Goal: Information Seeking & Learning: Learn about a topic

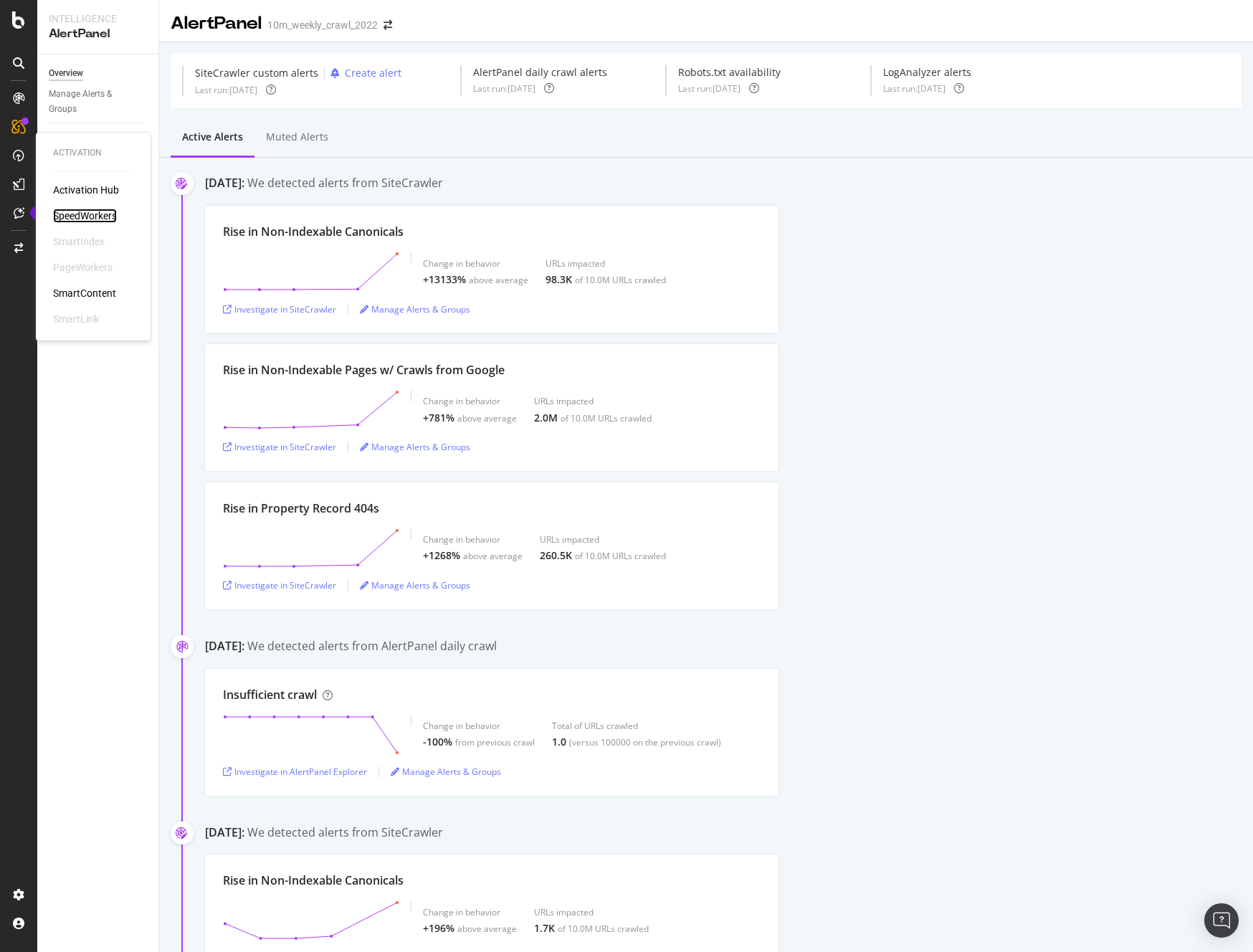
click at [85, 211] on div "SpeedWorkers" at bounding box center [85, 216] width 64 height 15
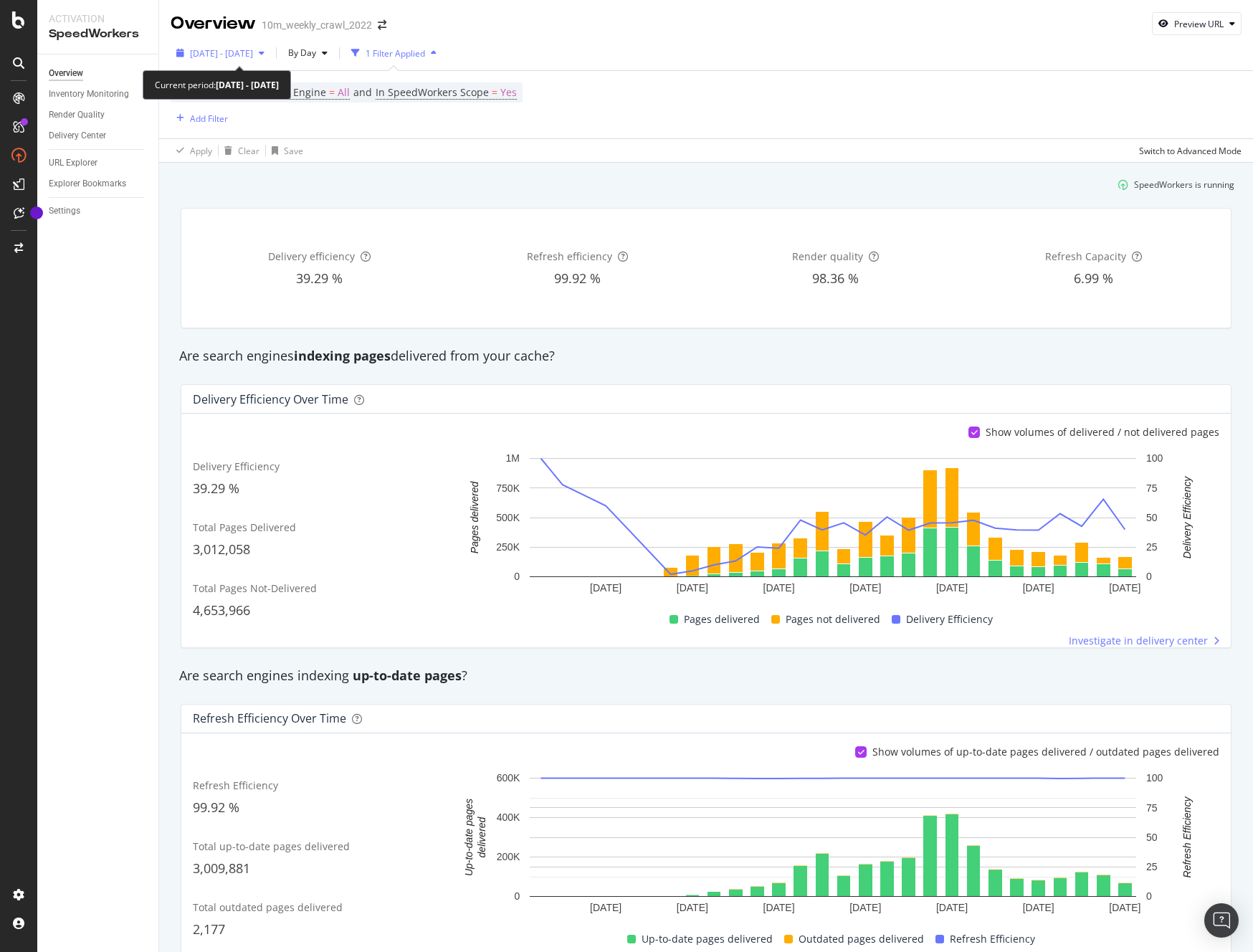
click at [253, 52] on span "[DATE] - [DATE]" at bounding box center [222, 53] width 63 height 12
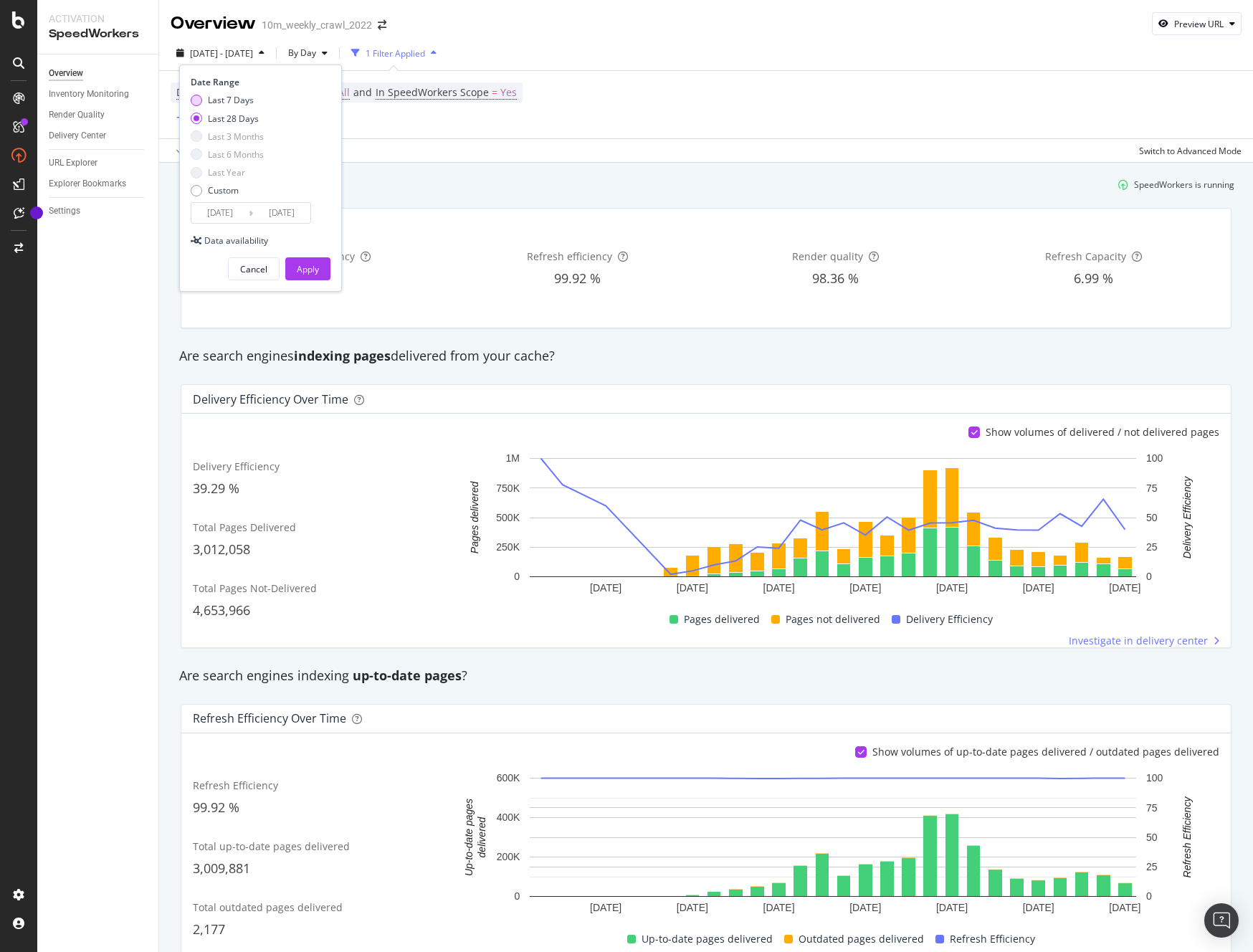
click at [201, 99] on div "Last 7 Days" at bounding box center [197, 100] width 11 height 11
type input "[DATE]"
click at [310, 267] on div "Apply" at bounding box center [308, 268] width 23 height 12
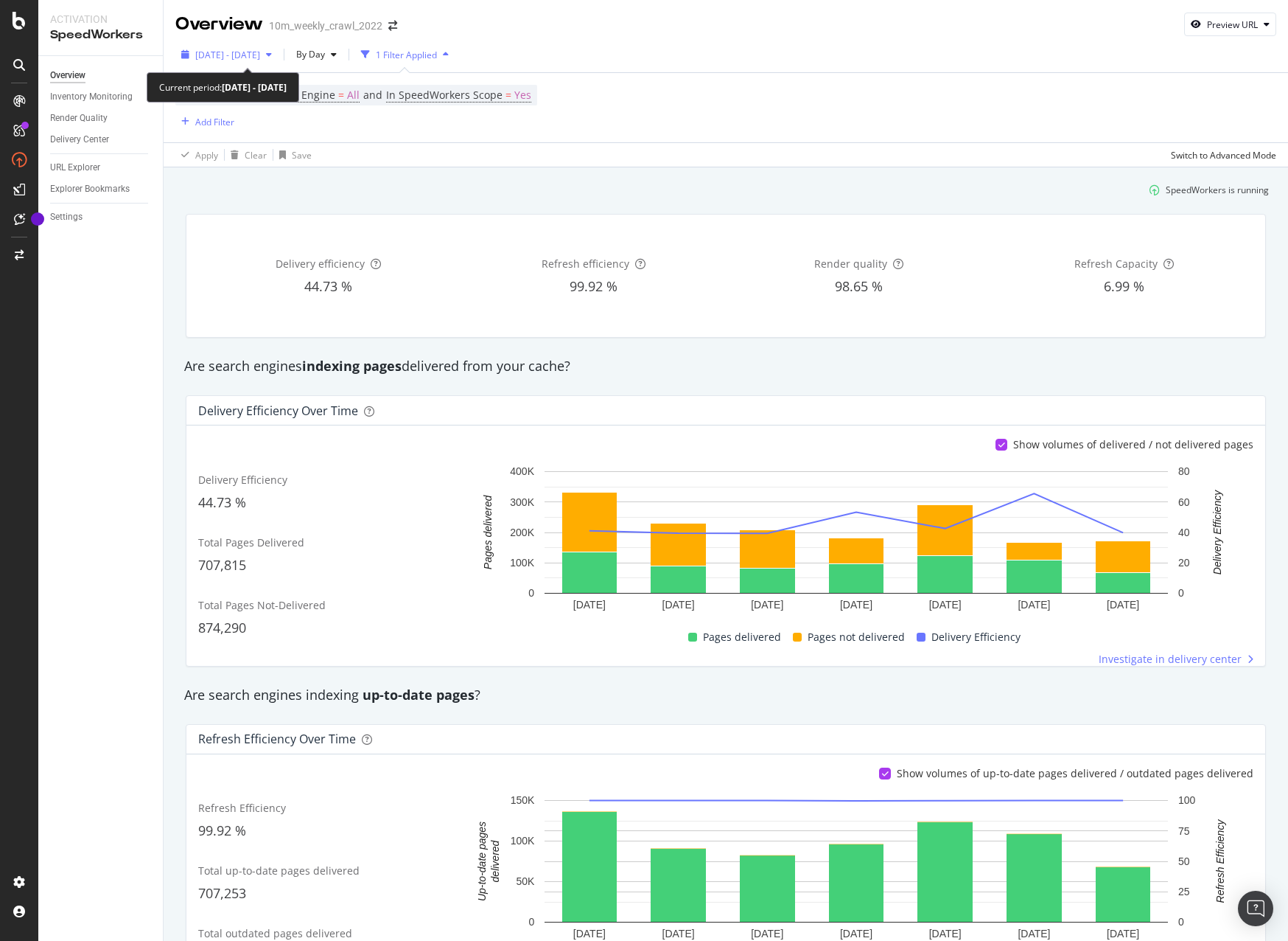
click at [274, 44] on div "[DATE] - [DATE]" at bounding box center [227, 54] width 103 height 22
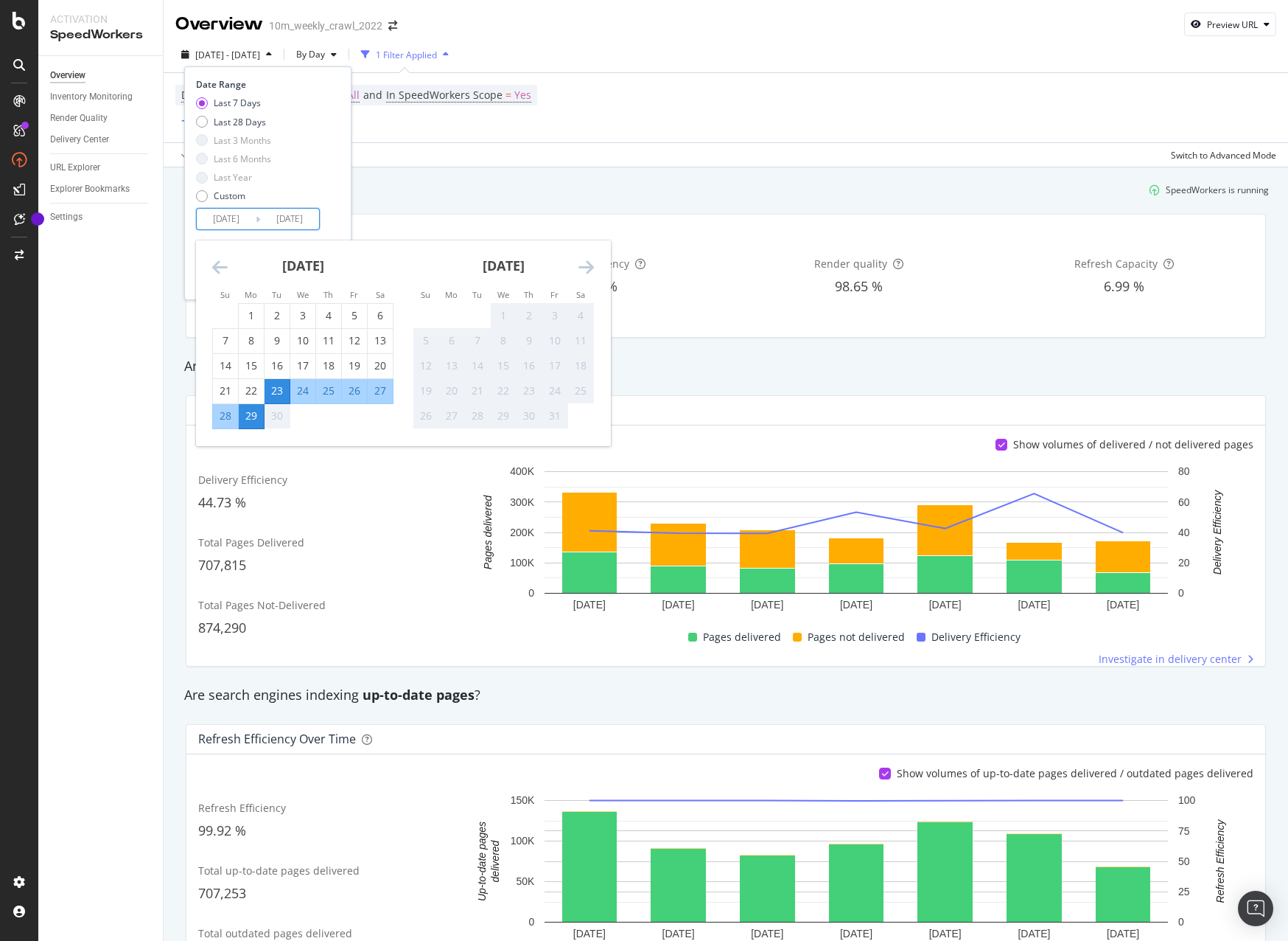
click at [312, 216] on input "[DATE]" at bounding box center [289, 219] width 59 height 21
click at [222, 415] on div "28" at bounding box center [225, 416] width 25 height 15
type input "[DATE]"
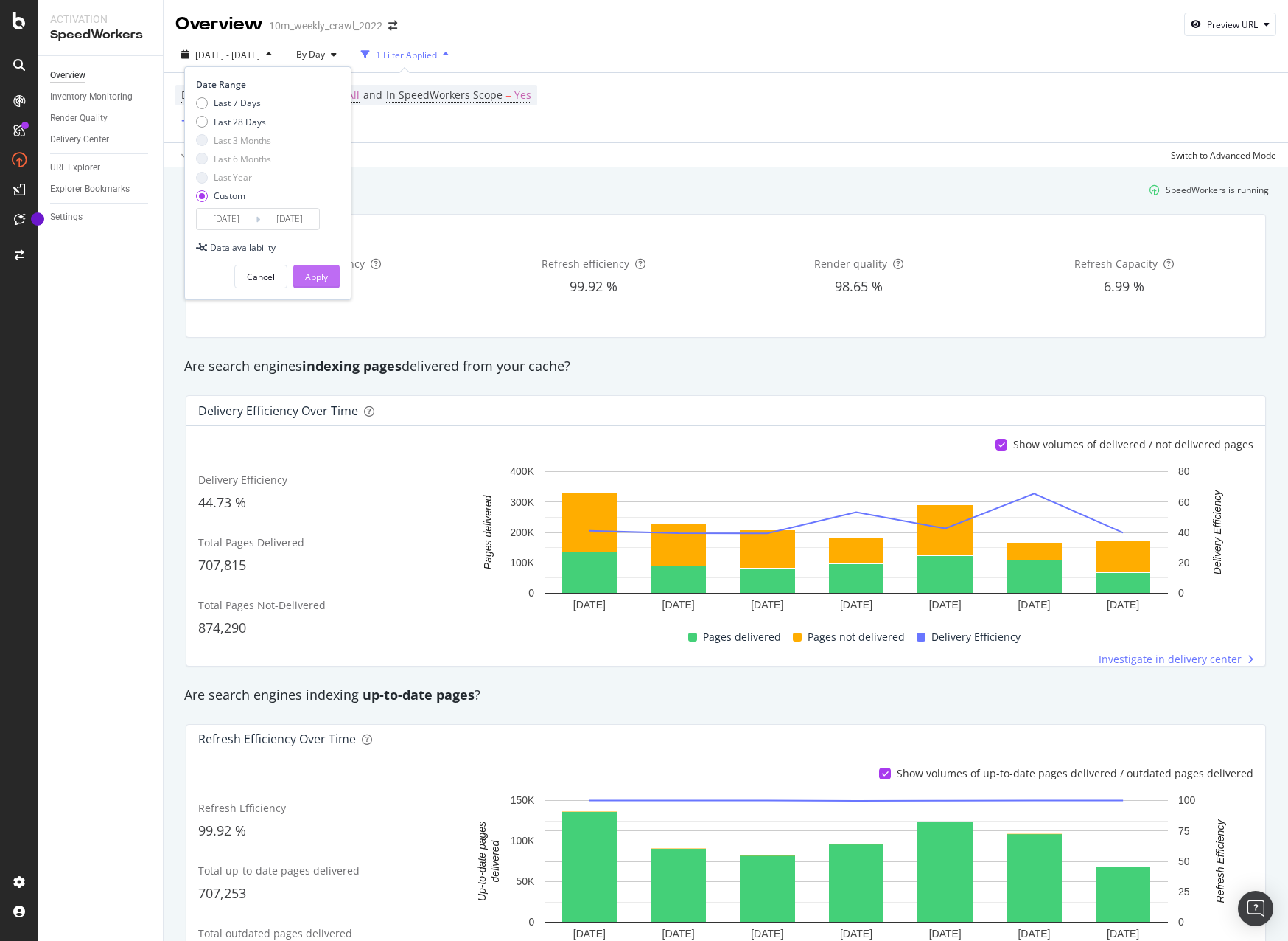
click at [323, 275] on div "Apply" at bounding box center [317, 276] width 23 height 12
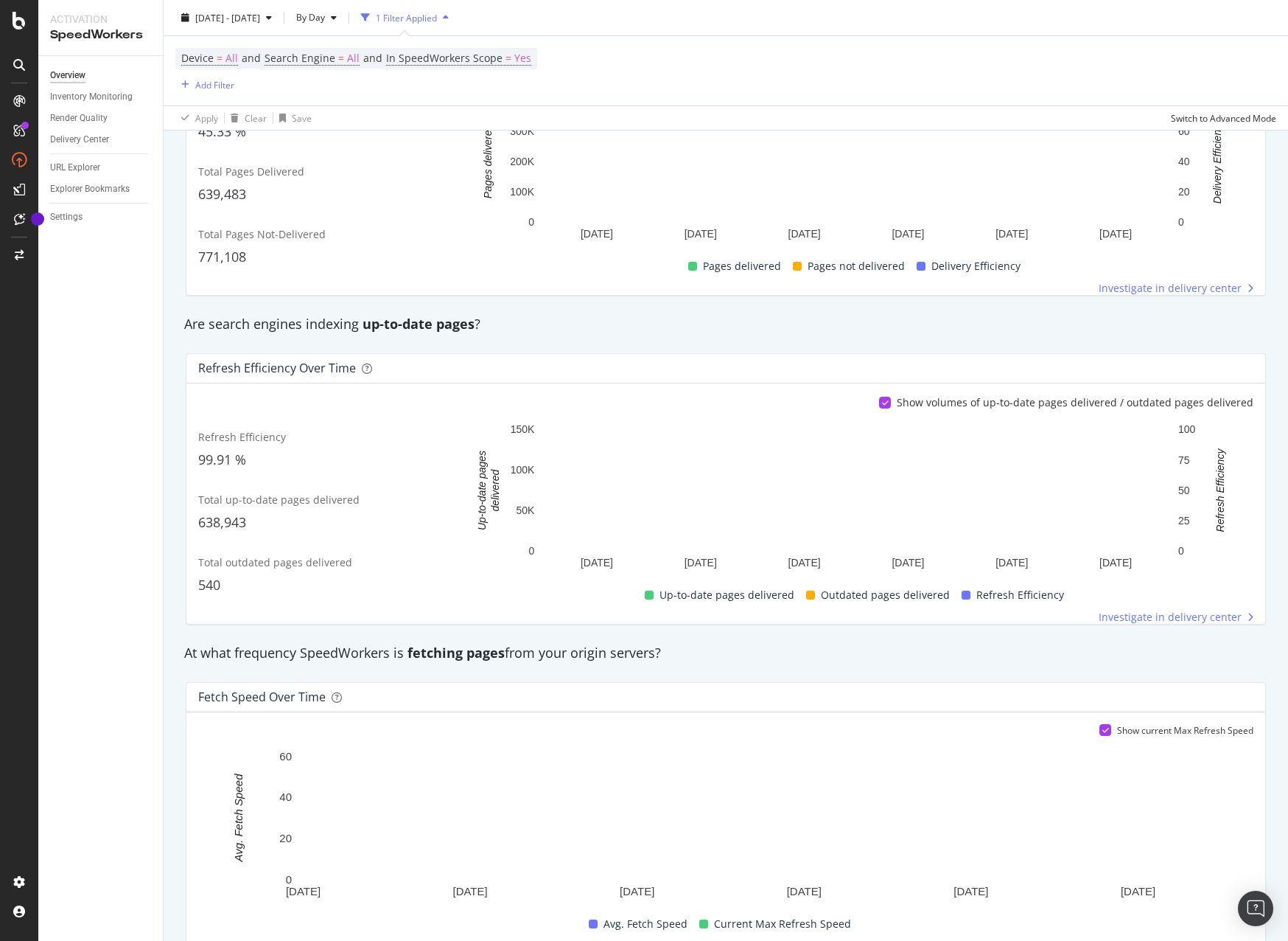
scroll to position [67, 0]
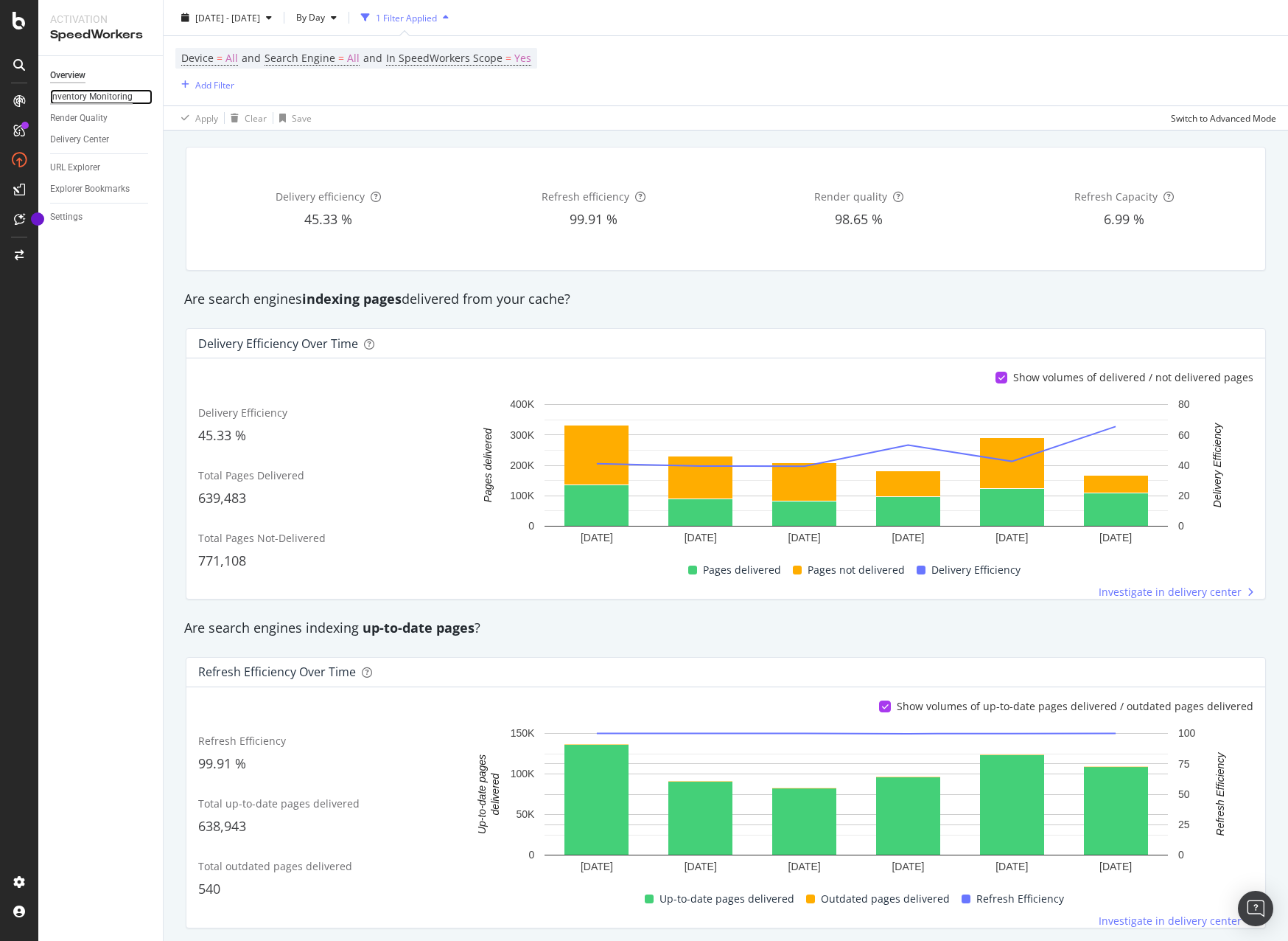
click at [117, 96] on div "Inventory Monitoring" at bounding box center [91, 97] width 83 height 16
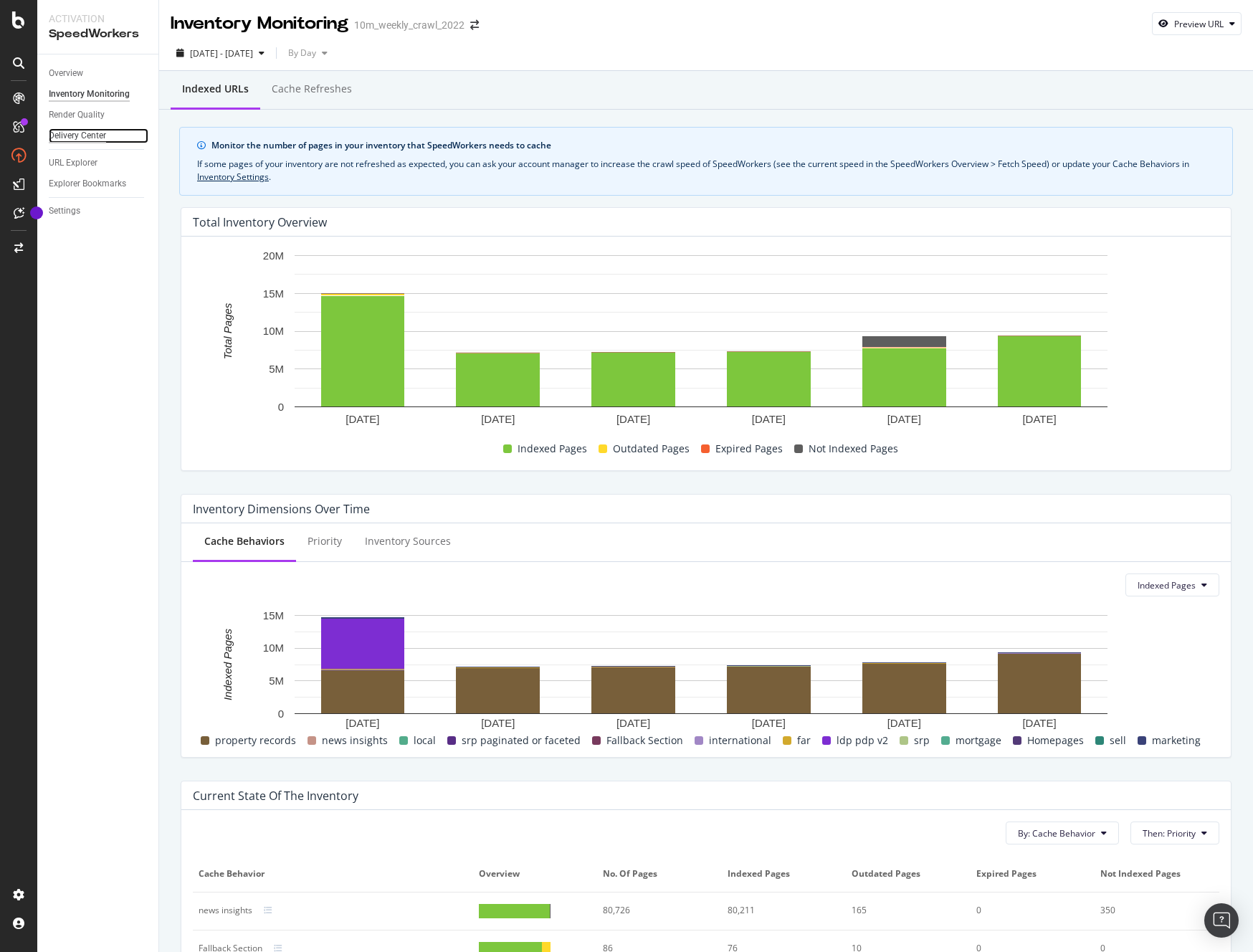
click at [74, 136] on div "Delivery Center" at bounding box center [77, 135] width 57 height 15
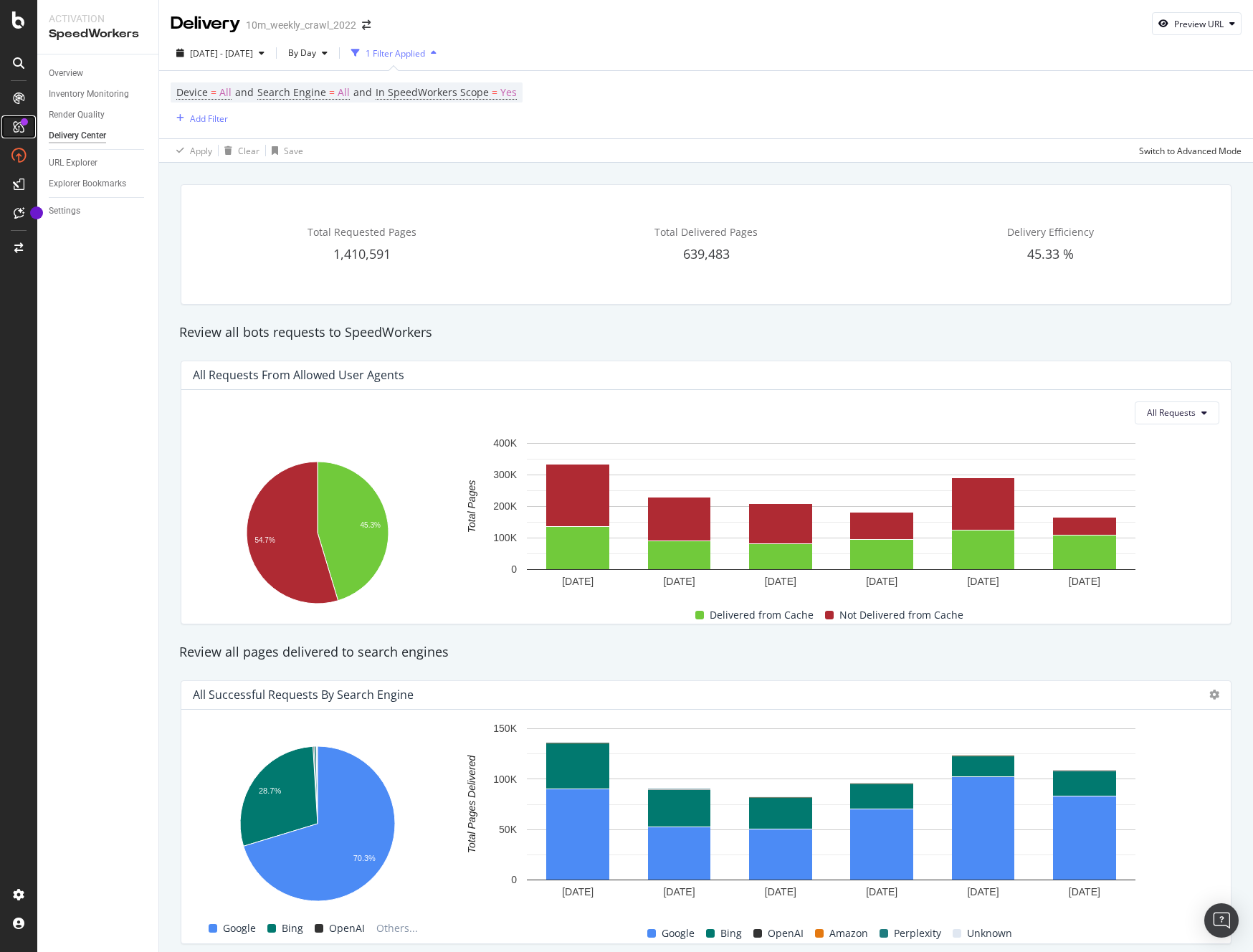
click at [19, 128] on icon at bounding box center [19, 127] width 11 height 11
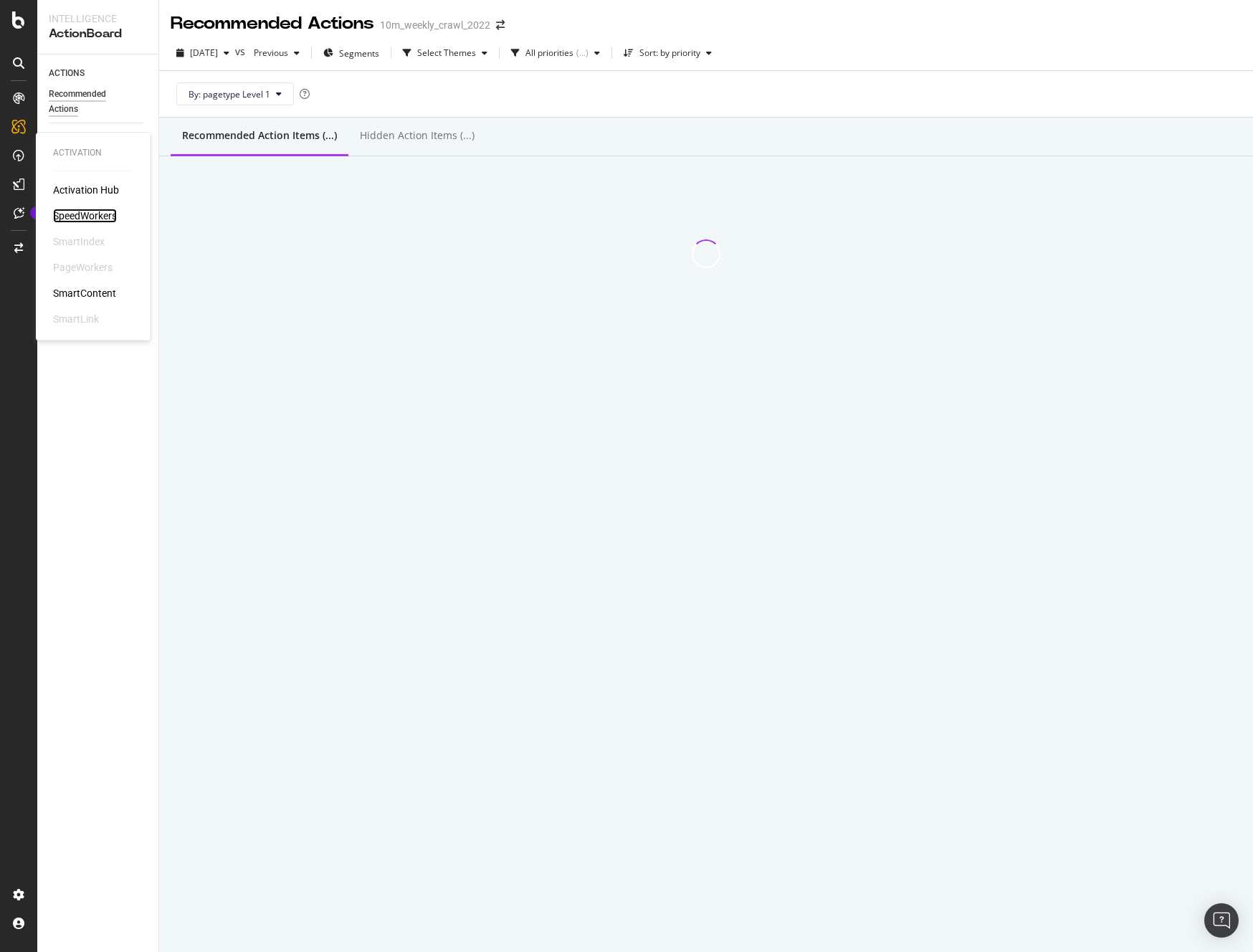
click at [80, 214] on div "SpeedWorkers" at bounding box center [85, 216] width 64 height 15
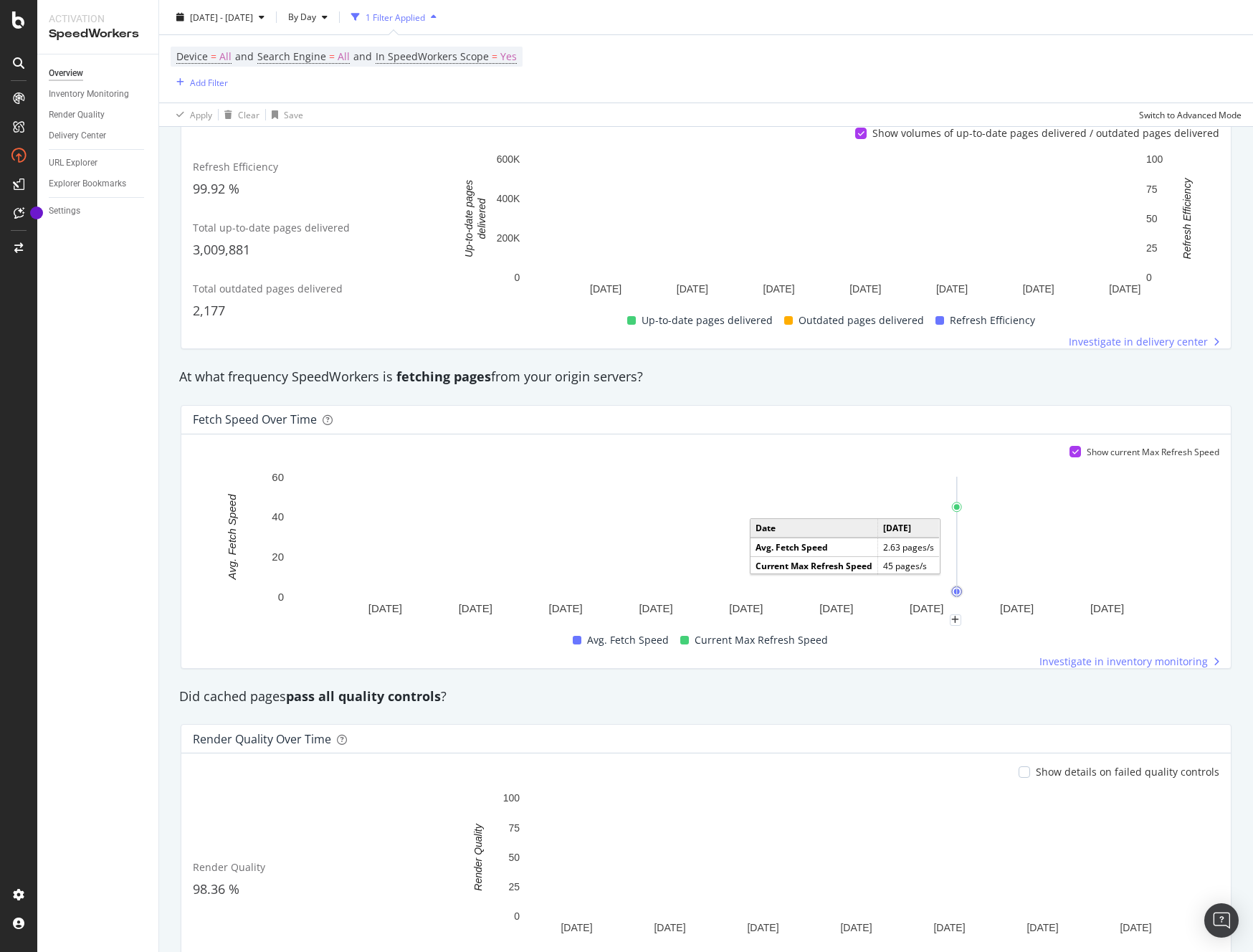
scroll to position [716, 0]
